Goal: Information Seeking & Learning: Compare options

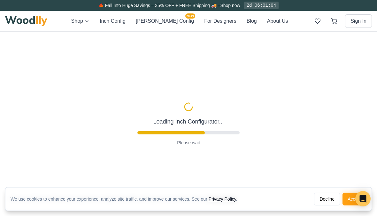
type input "63"
type input "2"
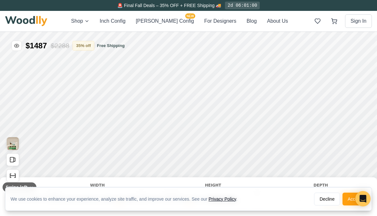
click at [331, 202] on button "Decline" at bounding box center [327, 198] width 26 height 13
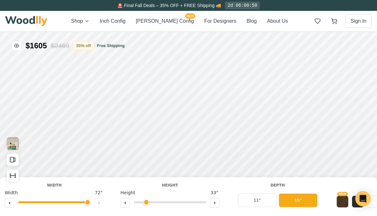
scroll to position [0, 7]
click at [325, 130] on icon at bounding box center [326, 129] width 4 height 4
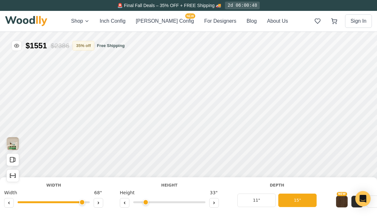
click at [226, 87] on icon at bounding box center [226, 87] width 1 height 2
click at [32, 166] on icon at bounding box center [32, 166] width 1 height 2
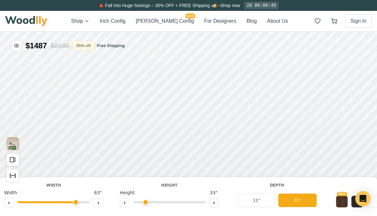
click at [32, 166] on icon at bounding box center [32, 166] width 1 height 2
click at [182, 86] on icon at bounding box center [183, 85] width 4 height 4
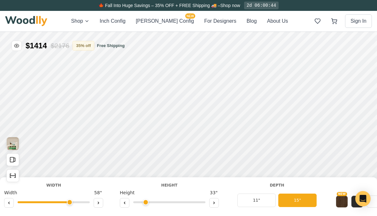
click at [357, 159] on icon at bounding box center [357, 159] width 1 height 2
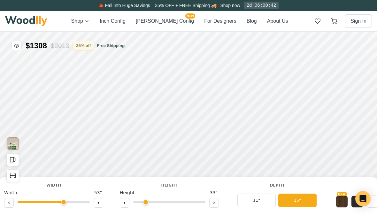
click at [325, 128] on icon at bounding box center [326, 129] width 4 height 4
click at [357, 158] on icon at bounding box center [358, 160] width 4 height 4
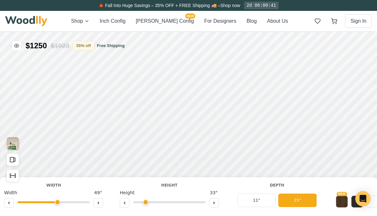
click at [326, 128] on icon at bounding box center [326, 129] width 4 height 4
click at [117, 99] on icon at bounding box center [118, 100] width 4 height 4
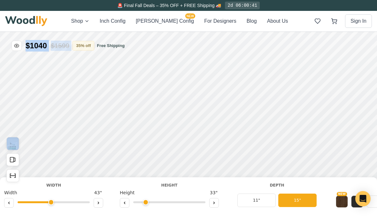
click at [138, 92] on icon at bounding box center [139, 93] width 4 height 4
click at [266, 98] on button at bounding box center [269, 98] width 10 height 10
click at [6, 203] on button at bounding box center [9, 203] width 10 height 10
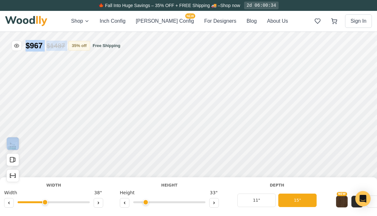
click at [246, 93] on button at bounding box center [248, 91] width 10 height 10
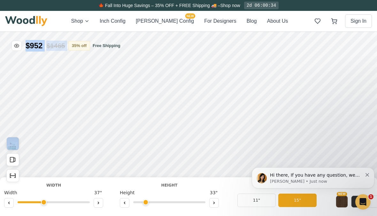
scroll to position [0, 0]
click at [377, 197] on button at bounding box center [383, 196] width 10 height 10
type input "36"
click at [368, 173] on button "Dismiss notification" at bounding box center [368, 173] width 4 height 5
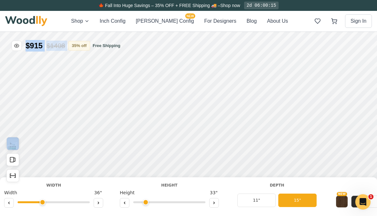
type input "2"
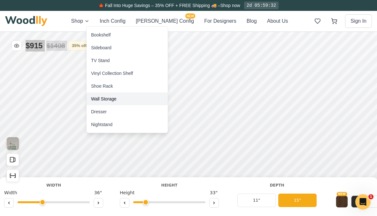
click at [97, 98] on div "Wall Storage" at bounding box center [104, 99] width 26 height 6
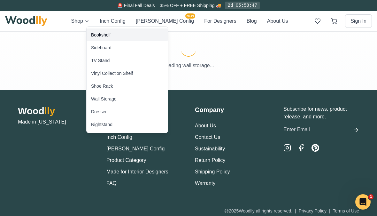
click at [99, 33] on div "Bookshelf" at bounding box center [100, 35] width 19 height 6
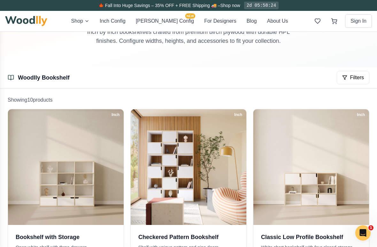
scroll to position [81, 0]
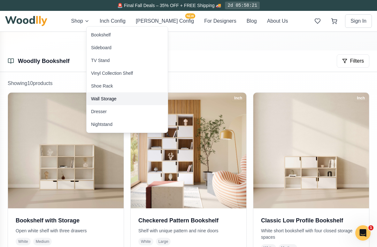
click at [93, 97] on div "Wall Storage" at bounding box center [104, 99] width 26 height 6
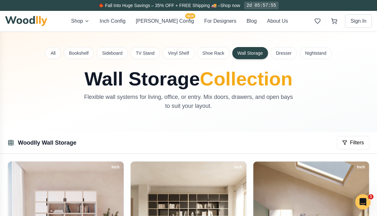
click at [169, 20] on button "[PERSON_NAME] Config NEW" at bounding box center [165, 21] width 58 height 8
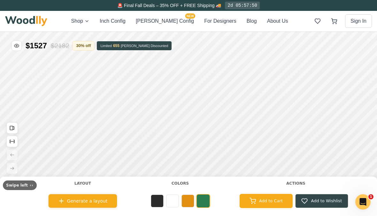
click at [126, 21] on button "Inch Config" at bounding box center [113, 21] width 26 height 8
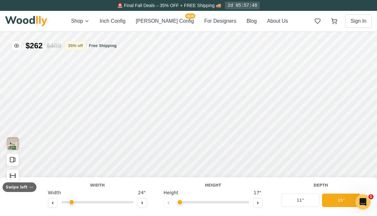
type input "63"
type input "2"
